Goal: Find specific page/section: Find specific page/section

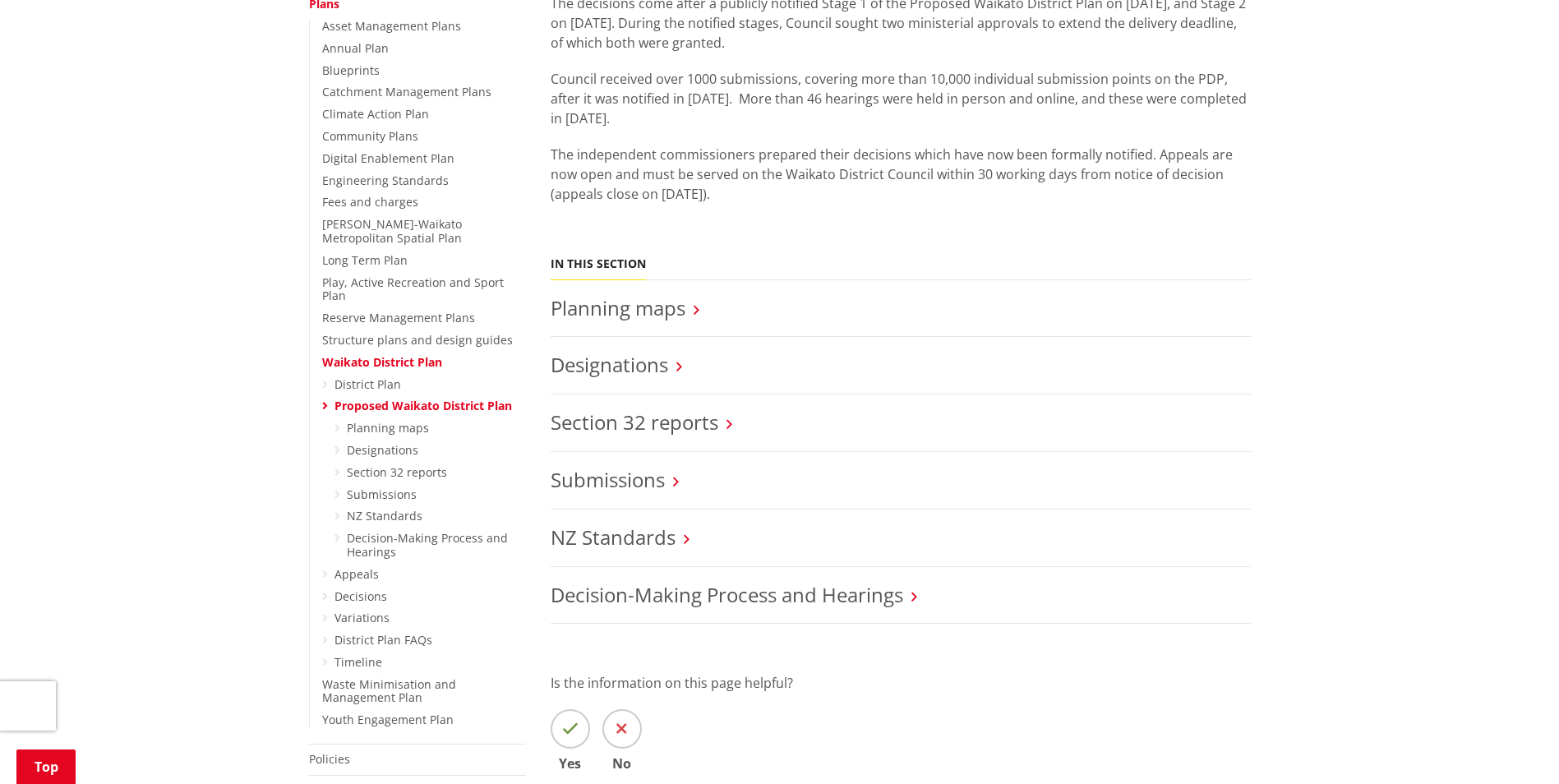
scroll to position [411, 0]
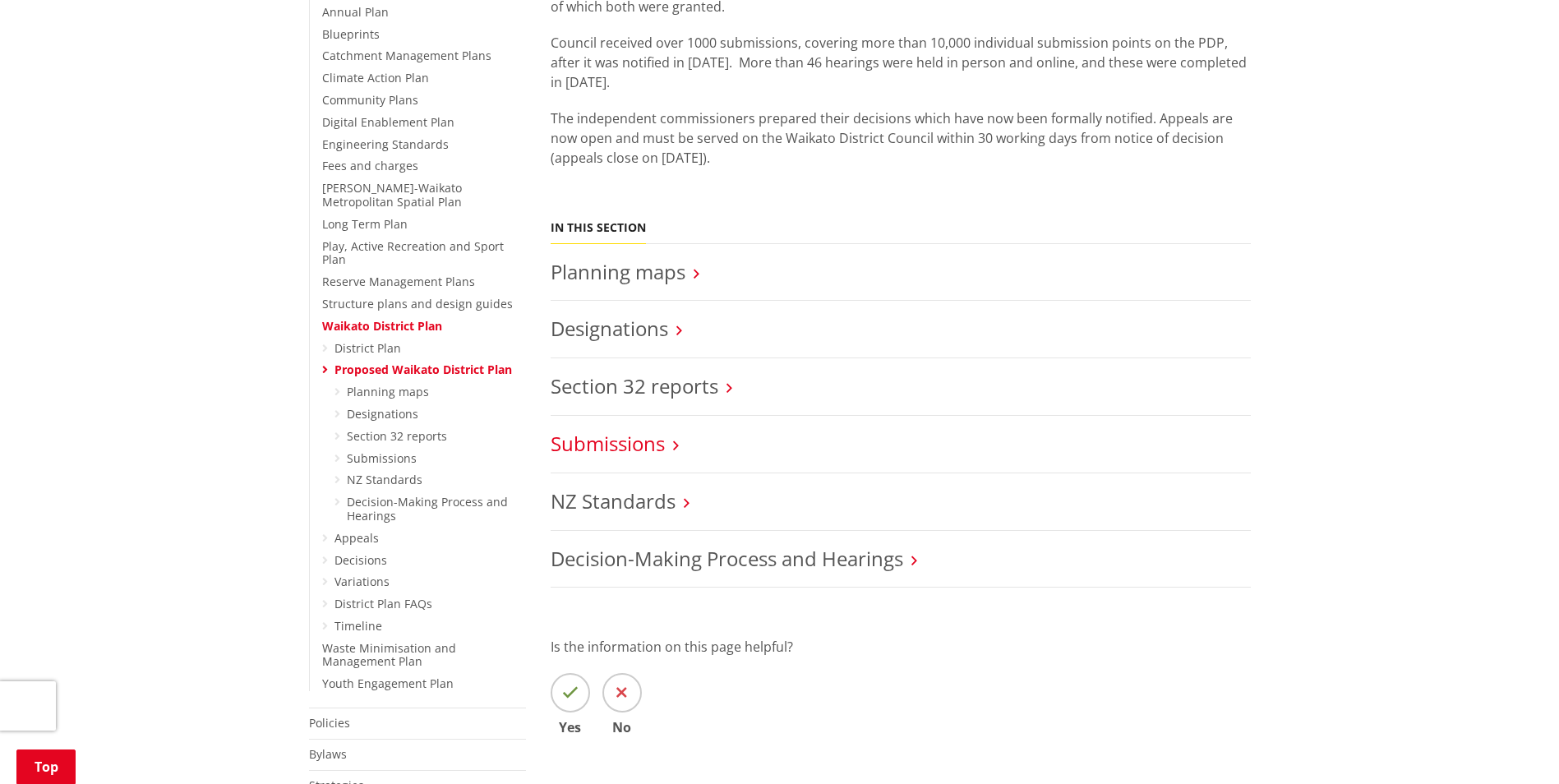
click at [647, 447] on link "Submissions" at bounding box center [607, 442] width 114 height 27
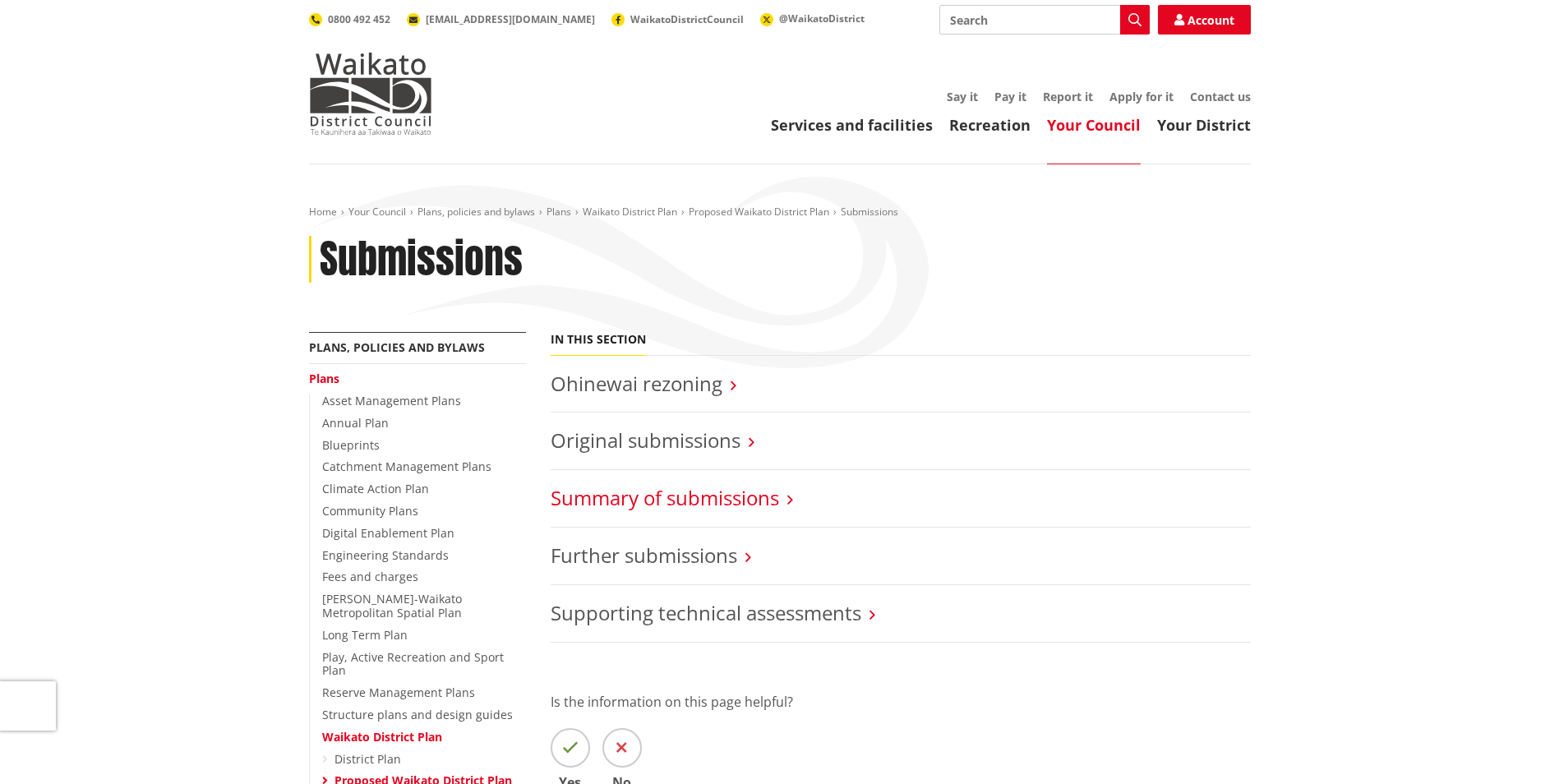
click at [680, 502] on link "Summary of submissions" at bounding box center [665, 497] width 229 height 27
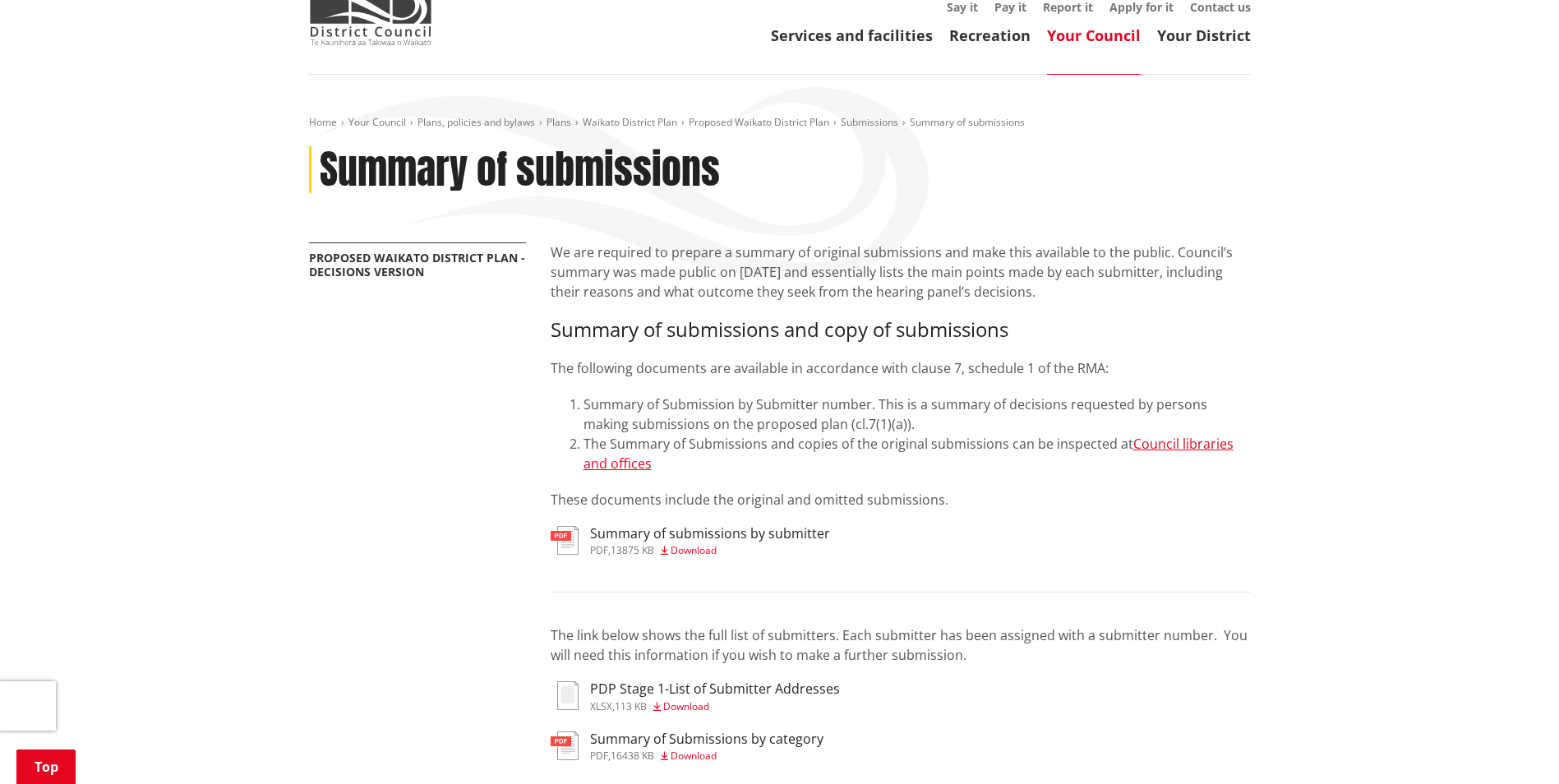
scroll to position [246, 0]
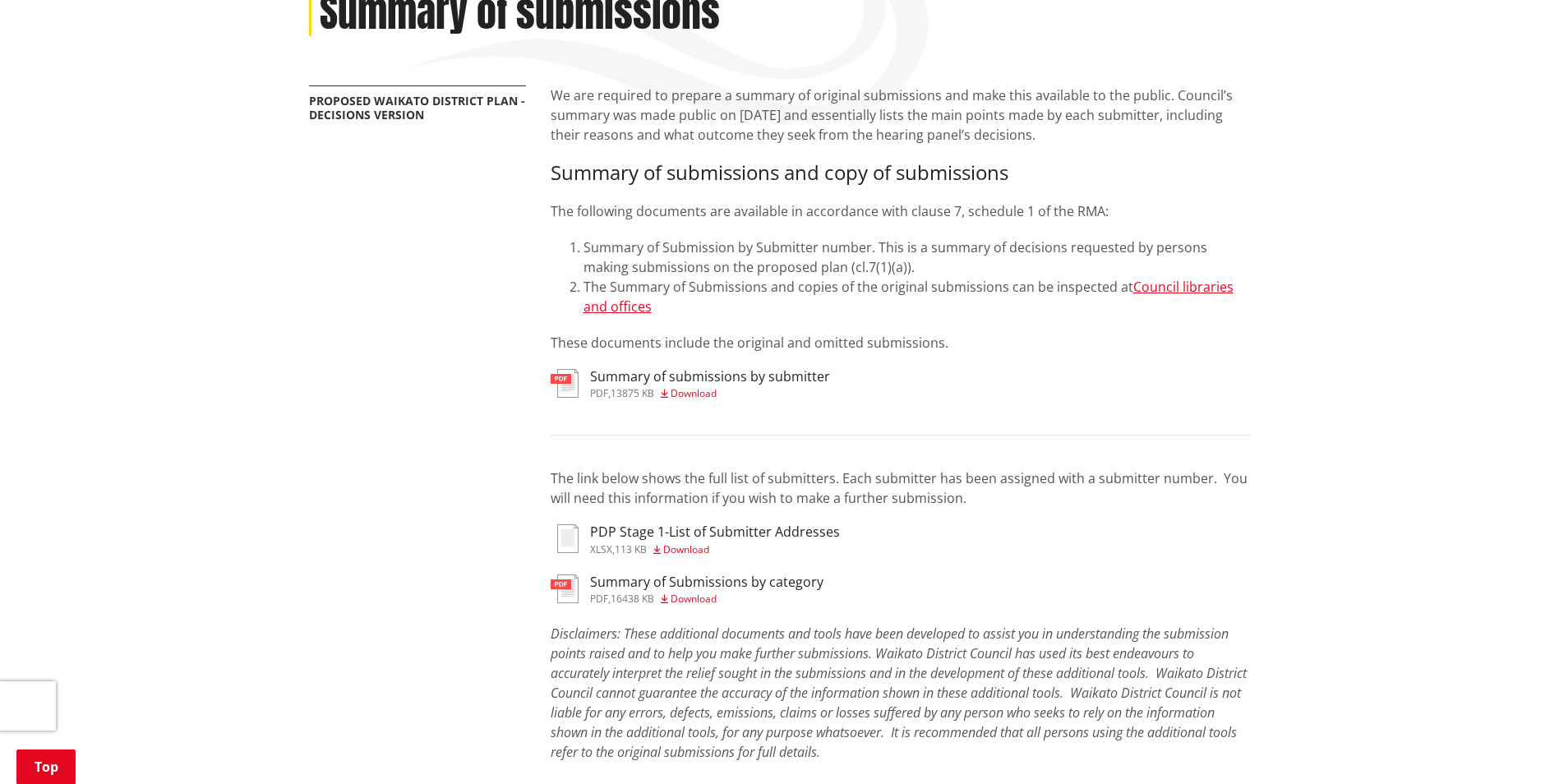
click at [789, 584] on h3 "Summary of Submissions by category" at bounding box center [706, 582] width 233 height 16
